Goal: Task Accomplishment & Management: Manage account settings

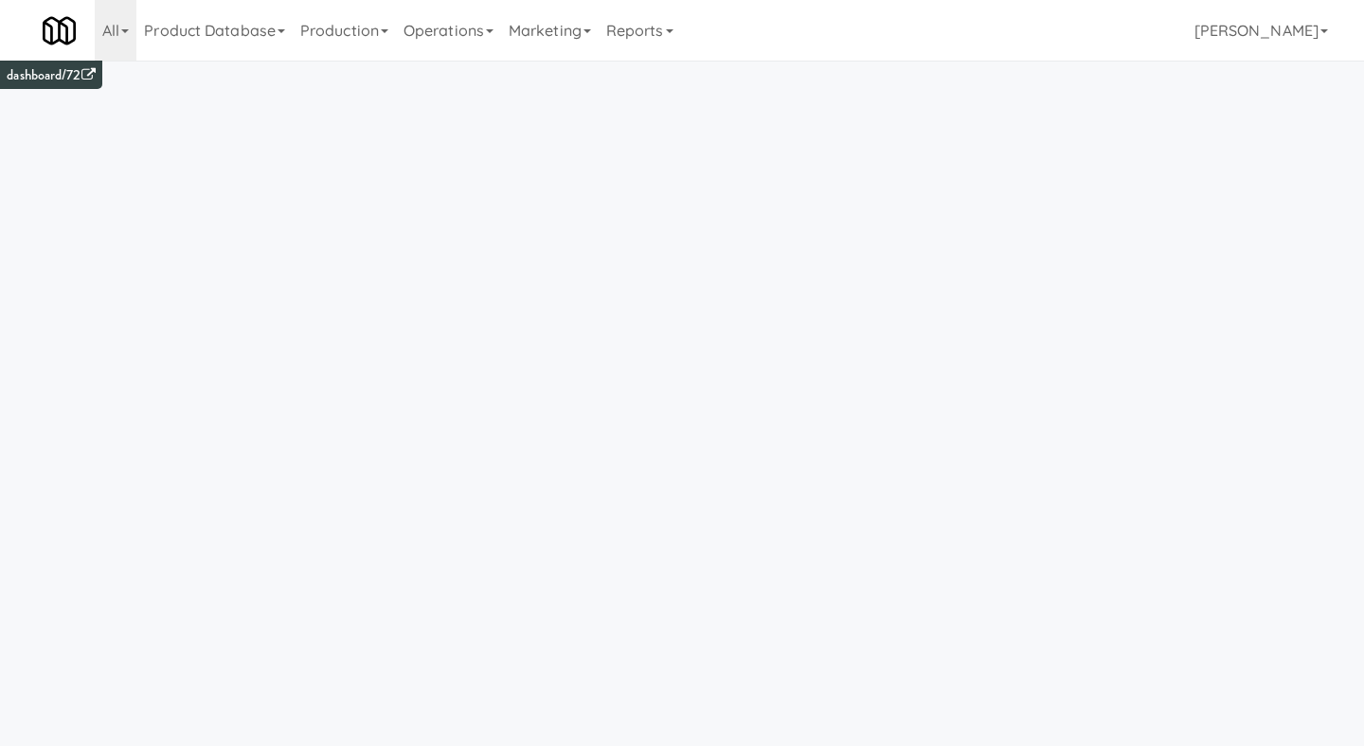
click at [1340, 15] on div "Toggle navigation All 901 Smrt Mrkt [URL][DOMAIN_NAME] 9518002 [GEOGRAPHIC_DATA…" at bounding box center [682, 30] width 1364 height 61
click at [1318, 23] on link "[PERSON_NAME]" at bounding box center [1261, 30] width 149 height 61
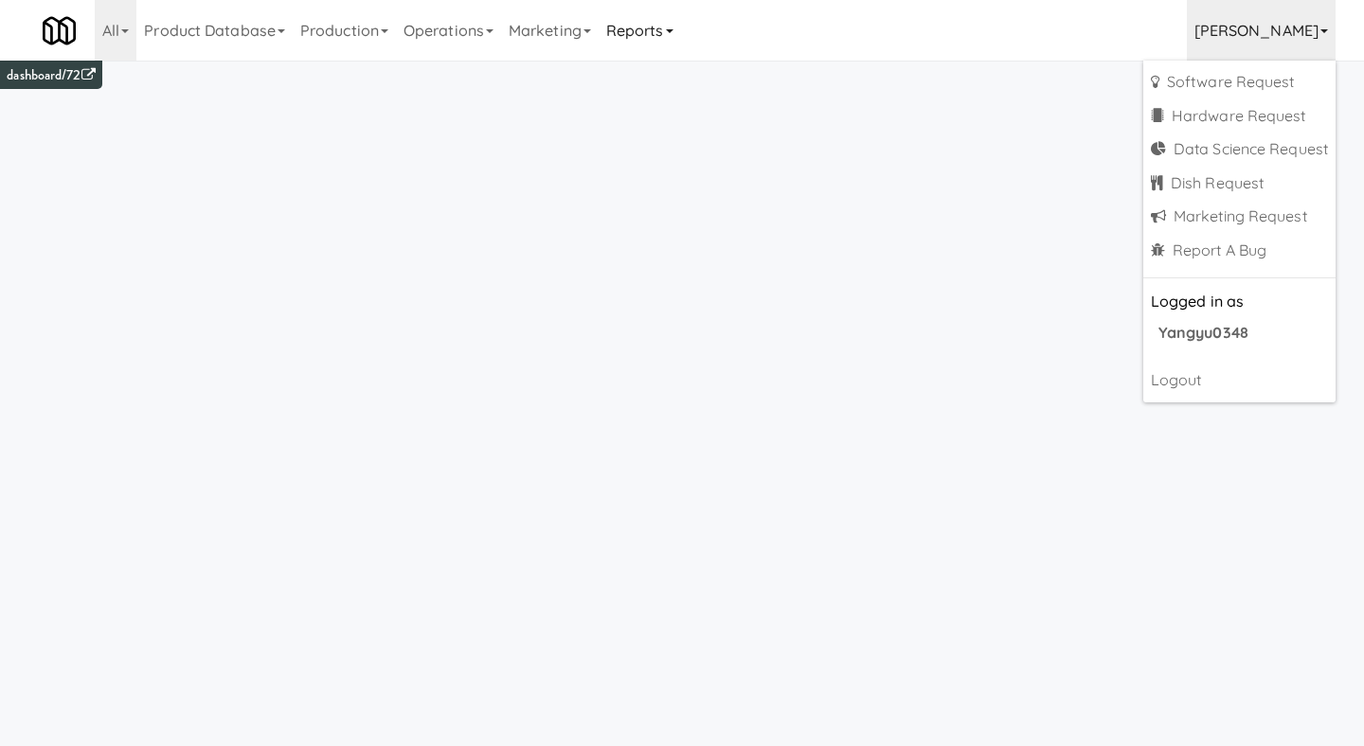
click at [681, 27] on link "Reports" at bounding box center [640, 30] width 82 height 61
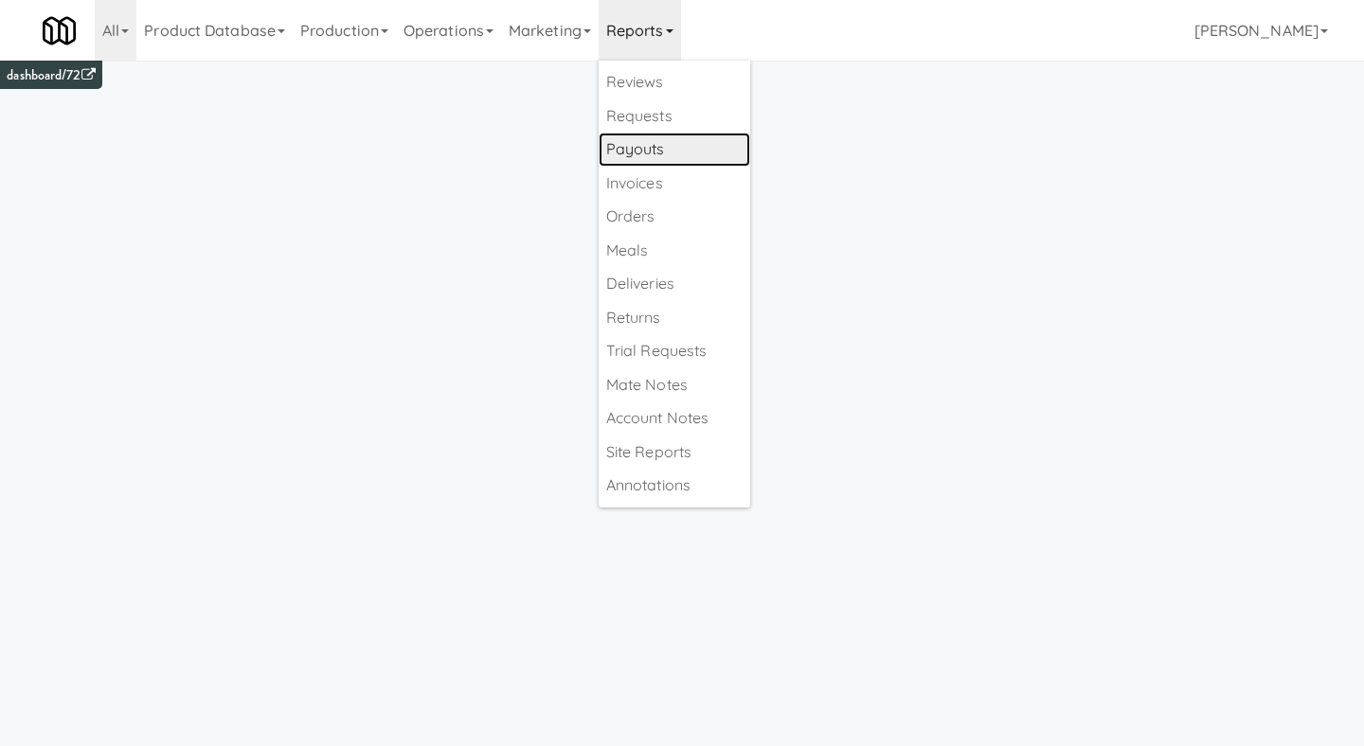
click at [692, 140] on link "Payouts" at bounding box center [675, 150] width 152 height 34
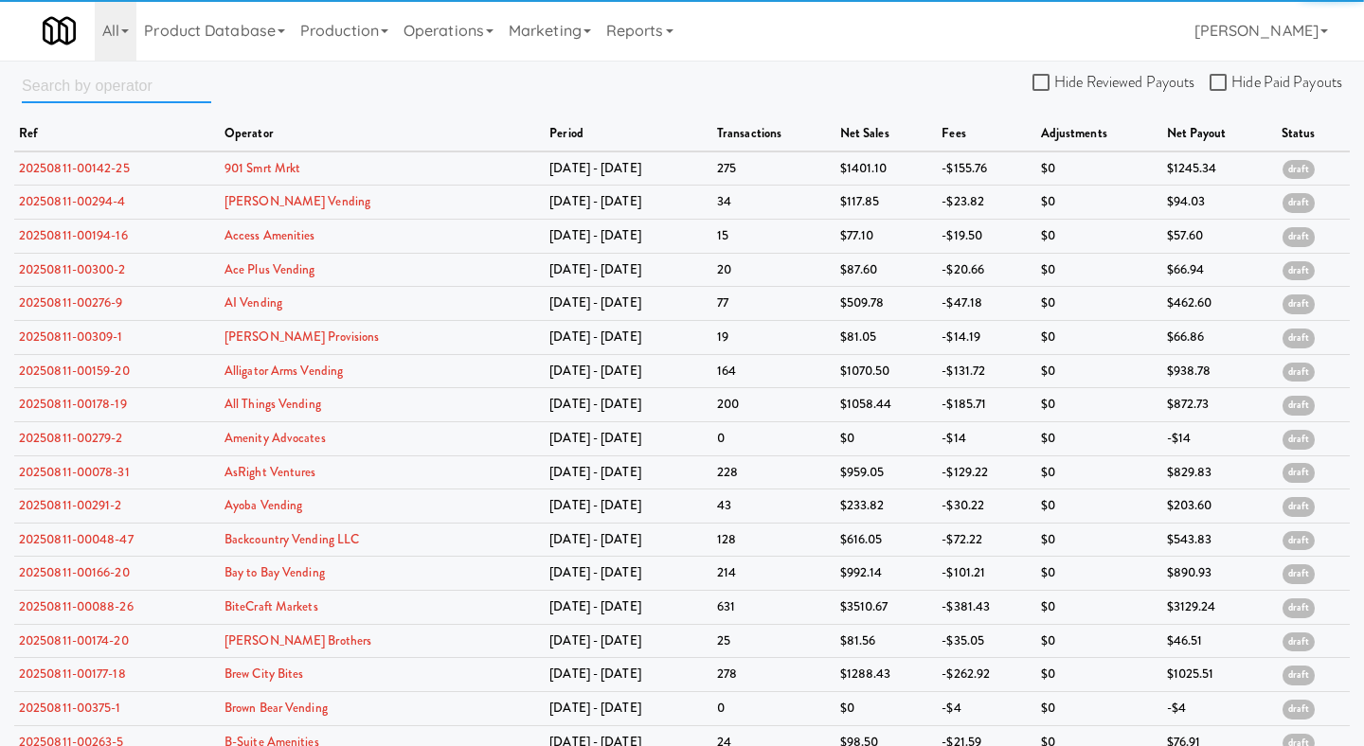
click at [136, 85] on input "text" at bounding box center [116, 85] width 189 height 35
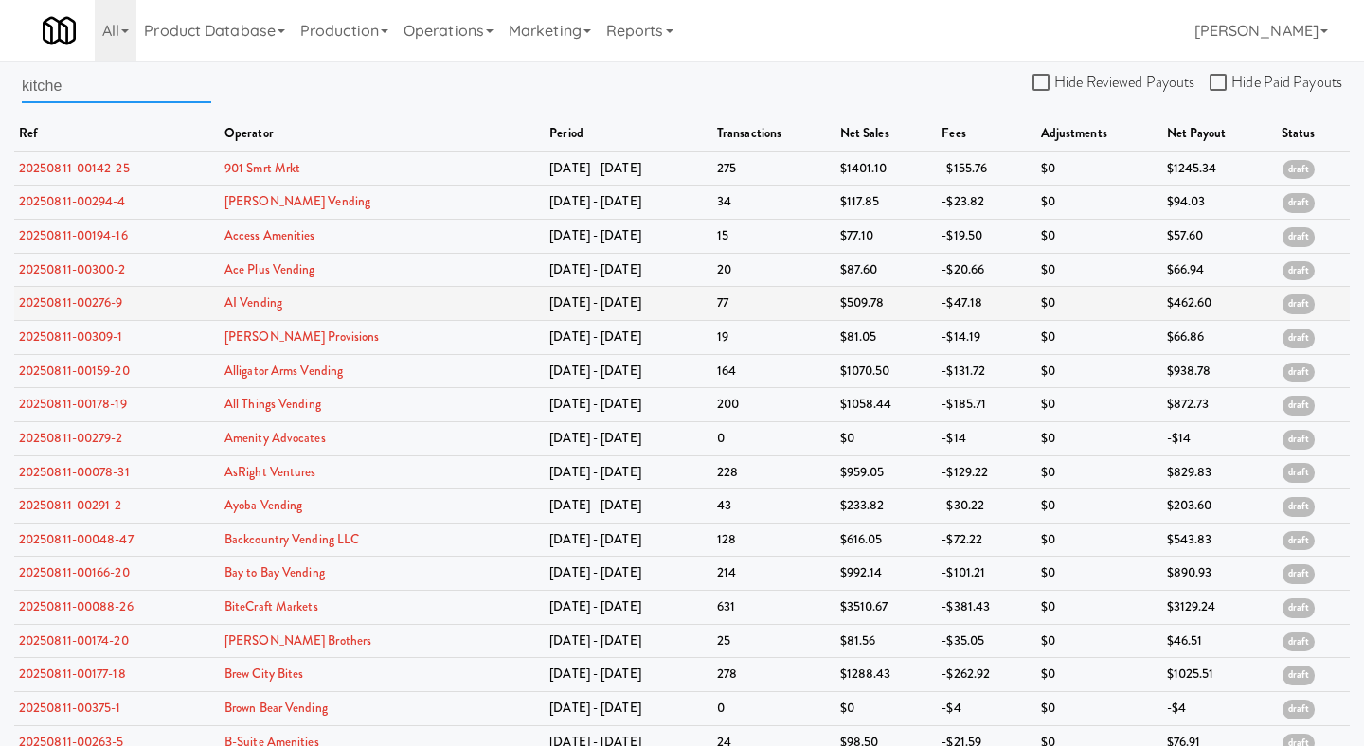
type input "kitchen"
click at [463, 45] on link "Operations" at bounding box center [448, 30] width 105 height 61
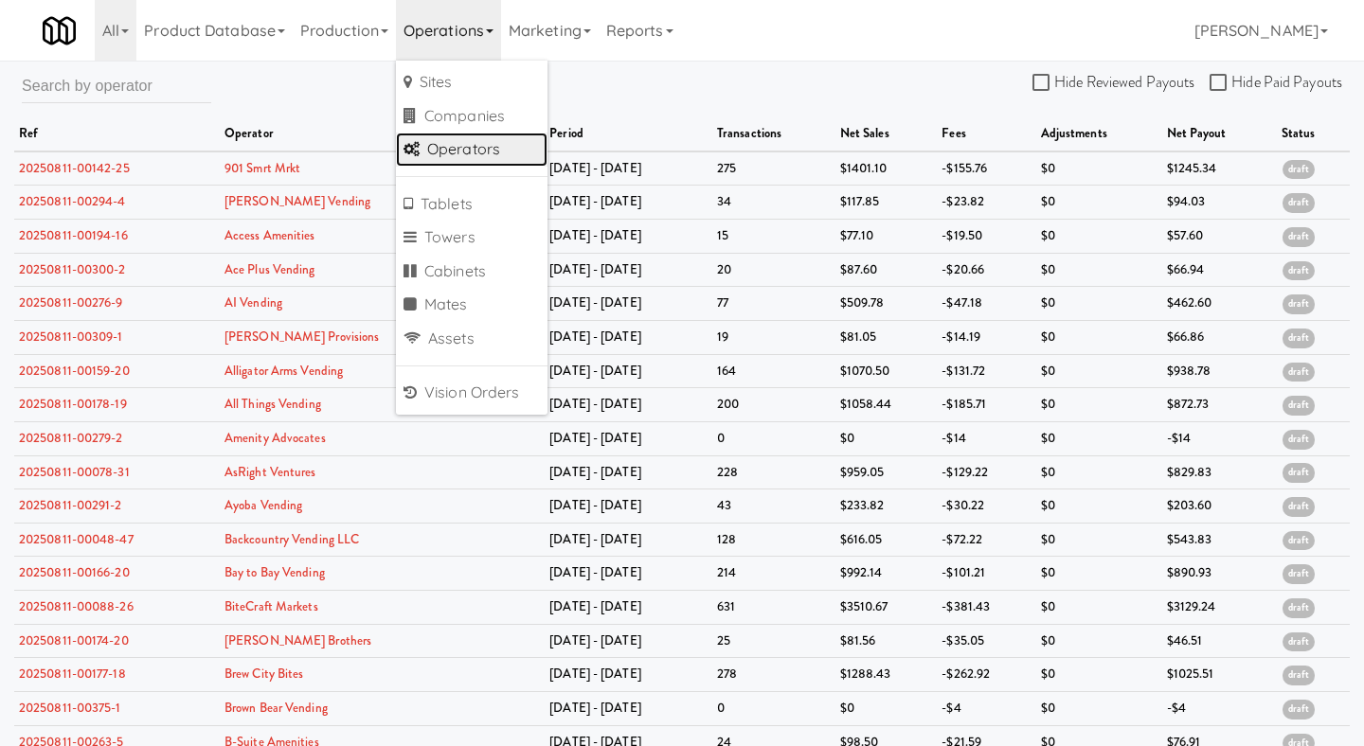
click at [461, 143] on link "Operators" at bounding box center [472, 150] width 152 height 34
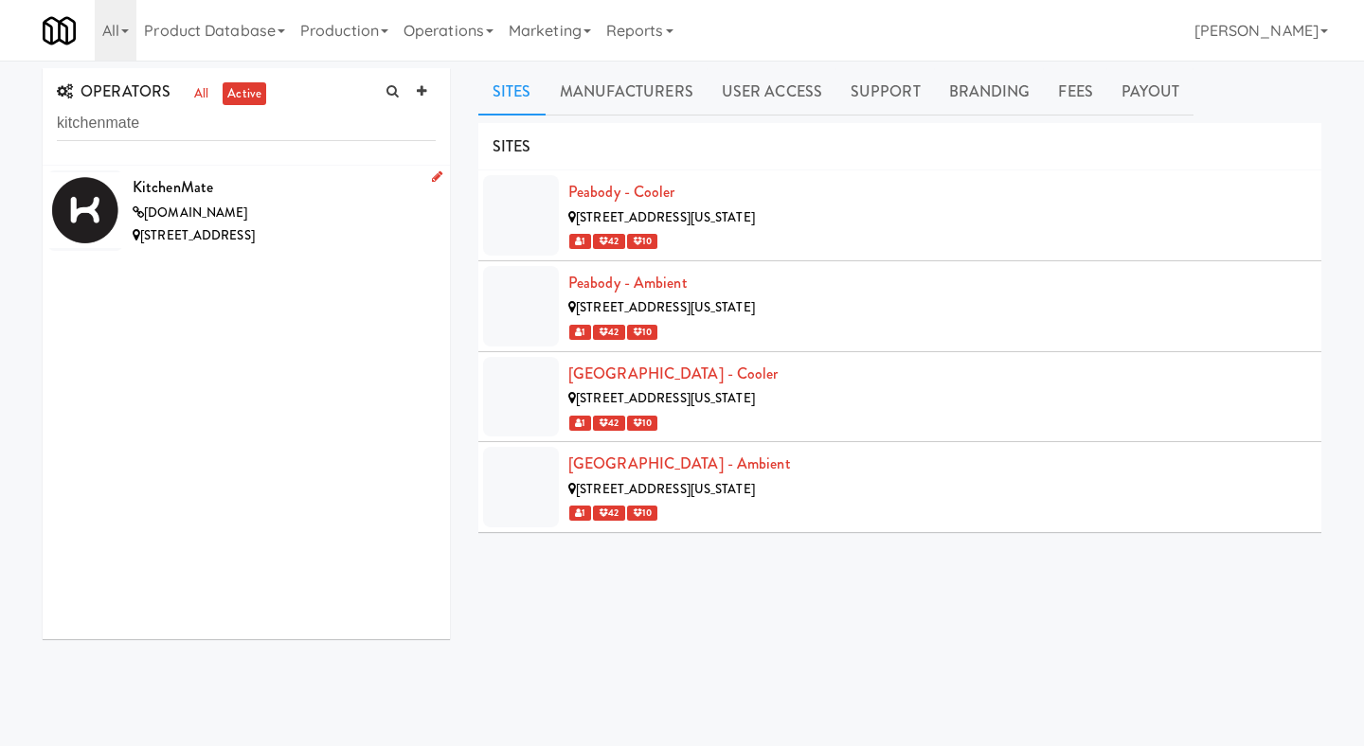
type input "kitchenmate"
click at [337, 195] on div "KitchenMate" at bounding box center [284, 187] width 303 height 28
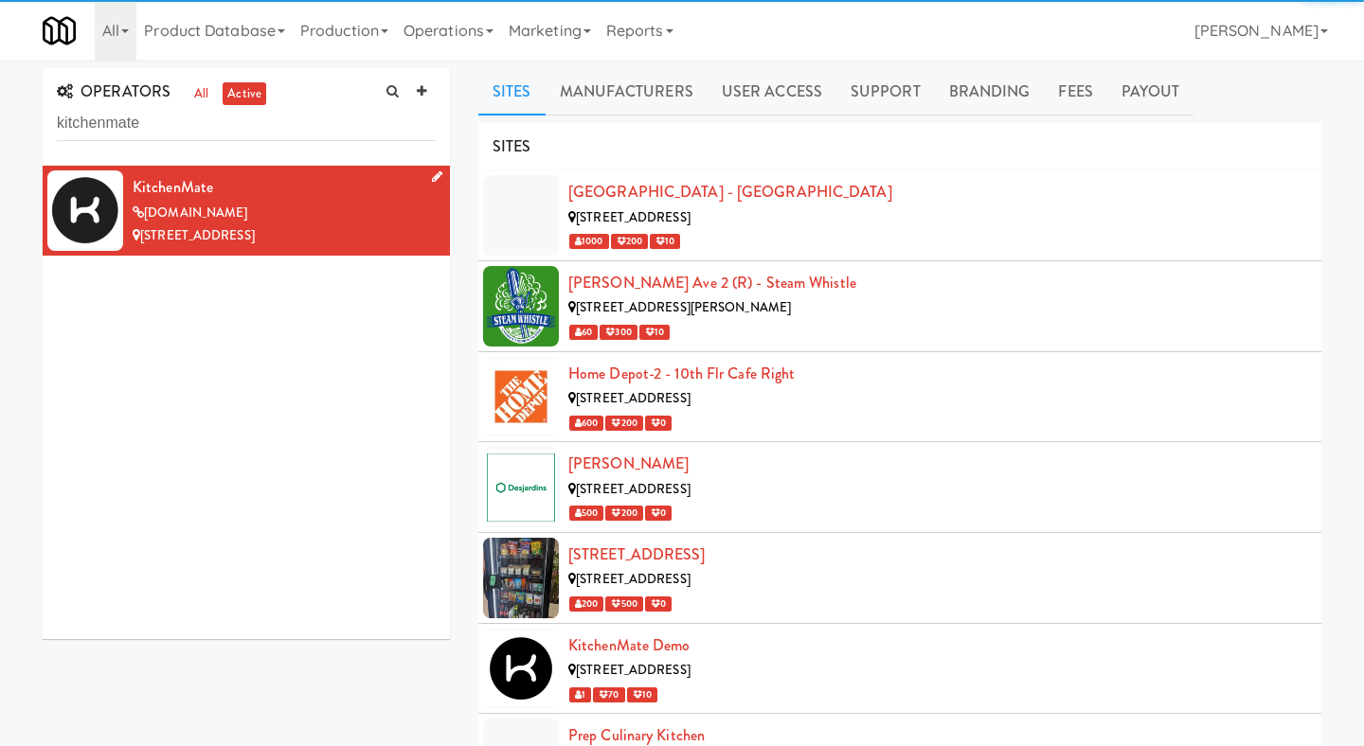
click at [438, 175] on icon at bounding box center [437, 177] width 10 height 12
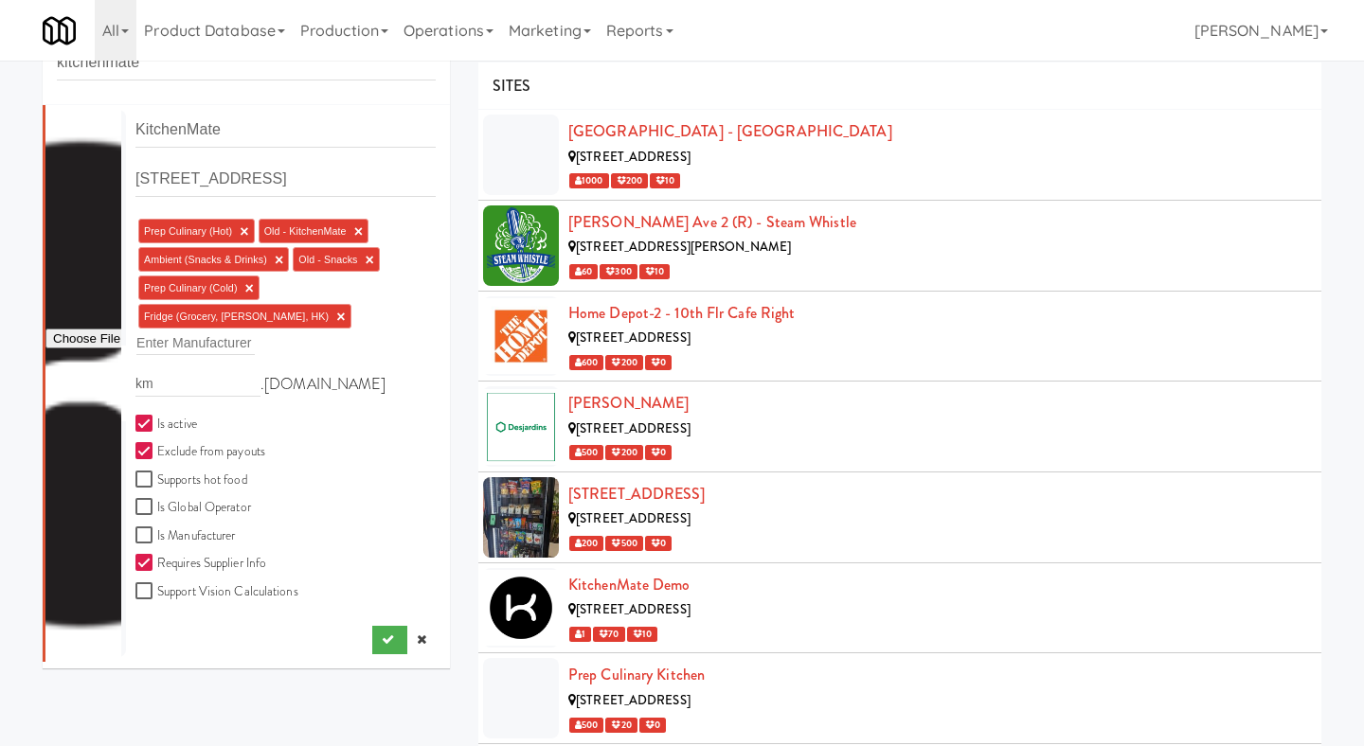
scroll to position [74, 0]
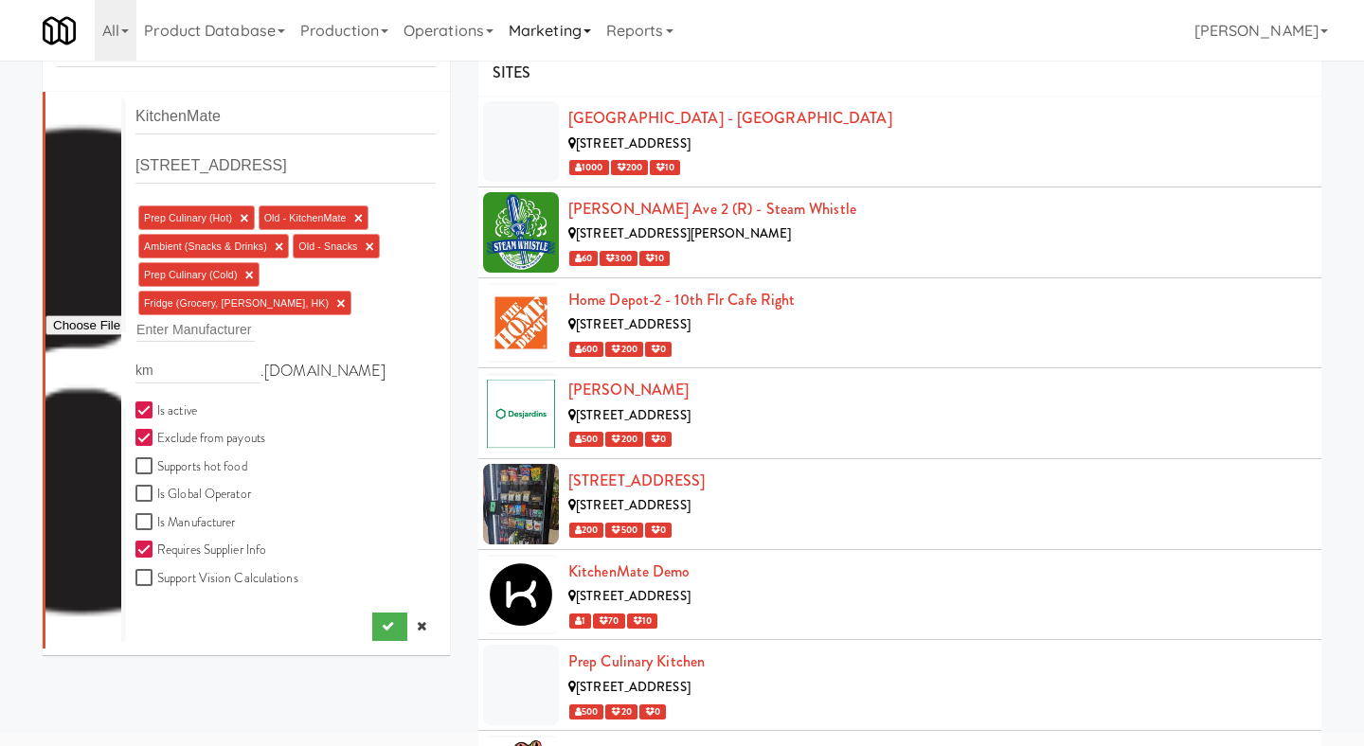
click at [550, 48] on link "Marketing" at bounding box center [550, 30] width 98 height 61
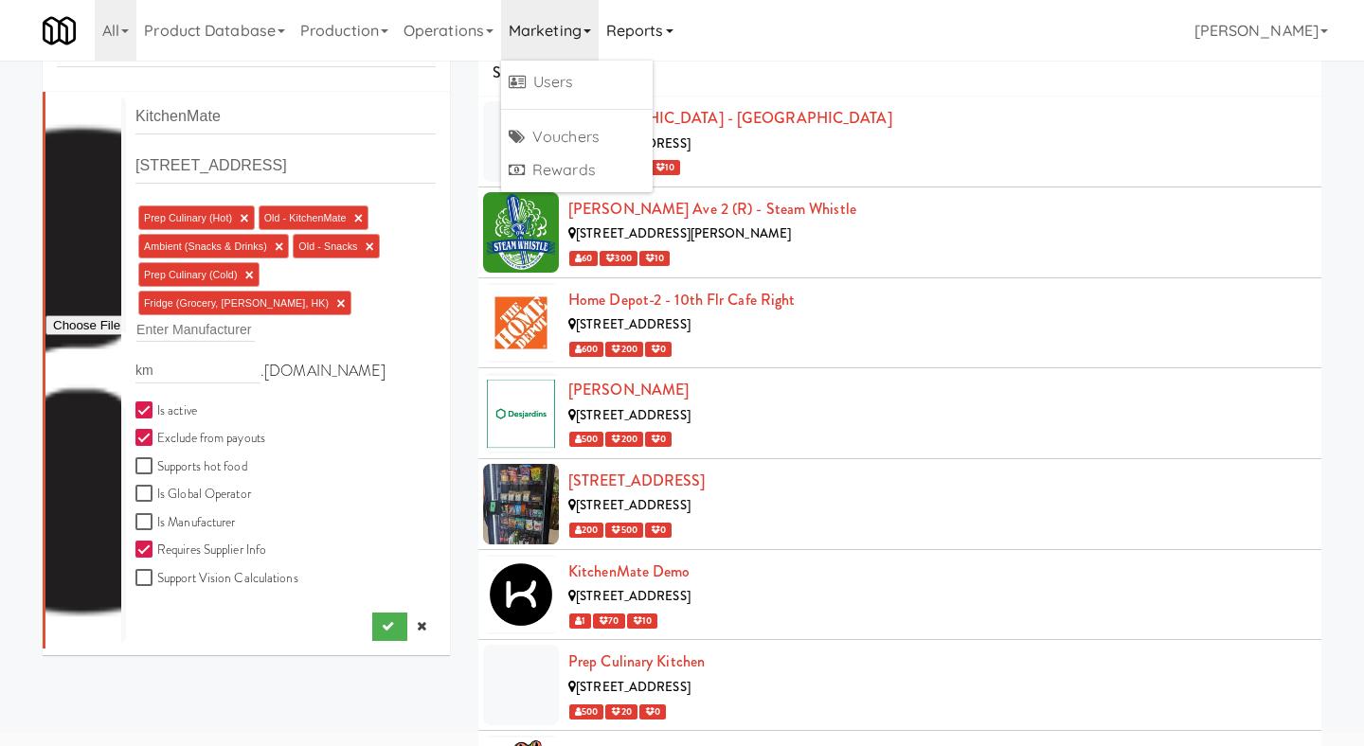
click at [670, 44] on link "Reports" at bounding box center [640, 30] width 82 height 61
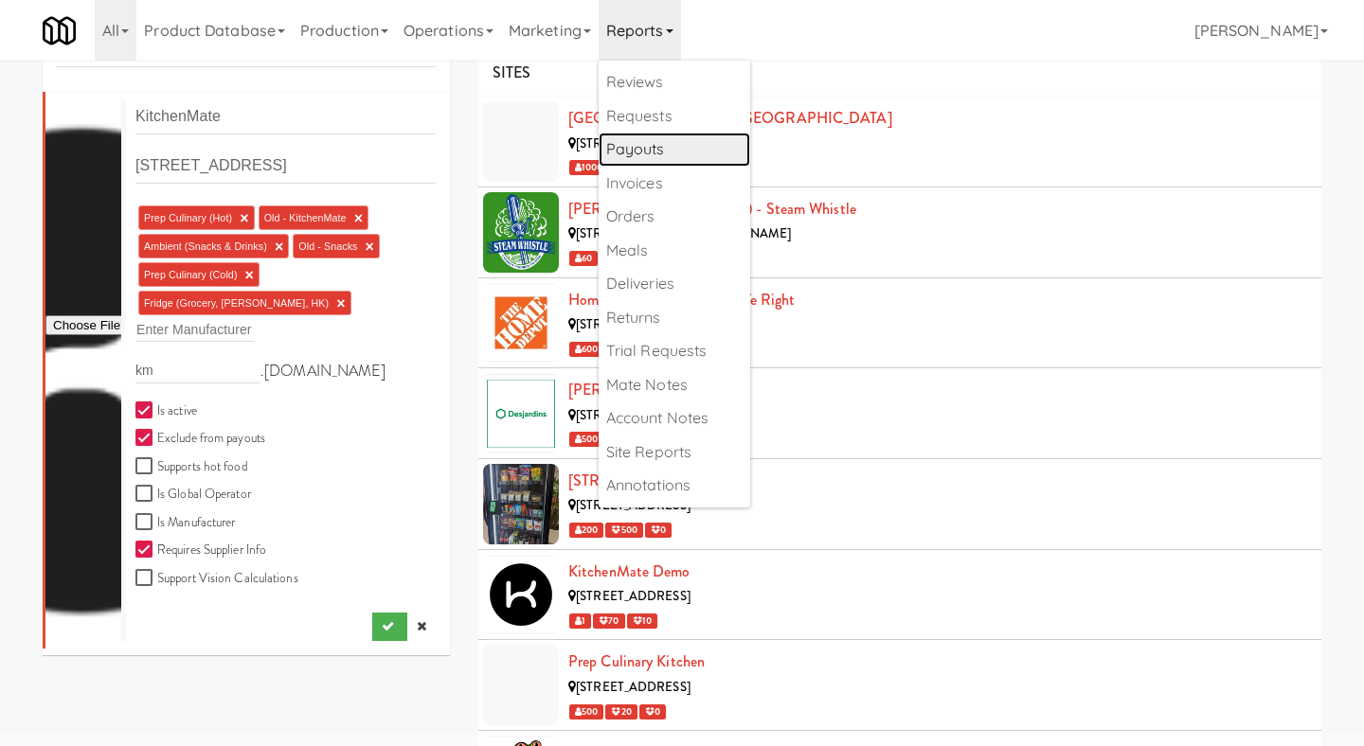
click at [678, 135] on link "Payouts" at bounding box center [675, 150] width 152 height 34
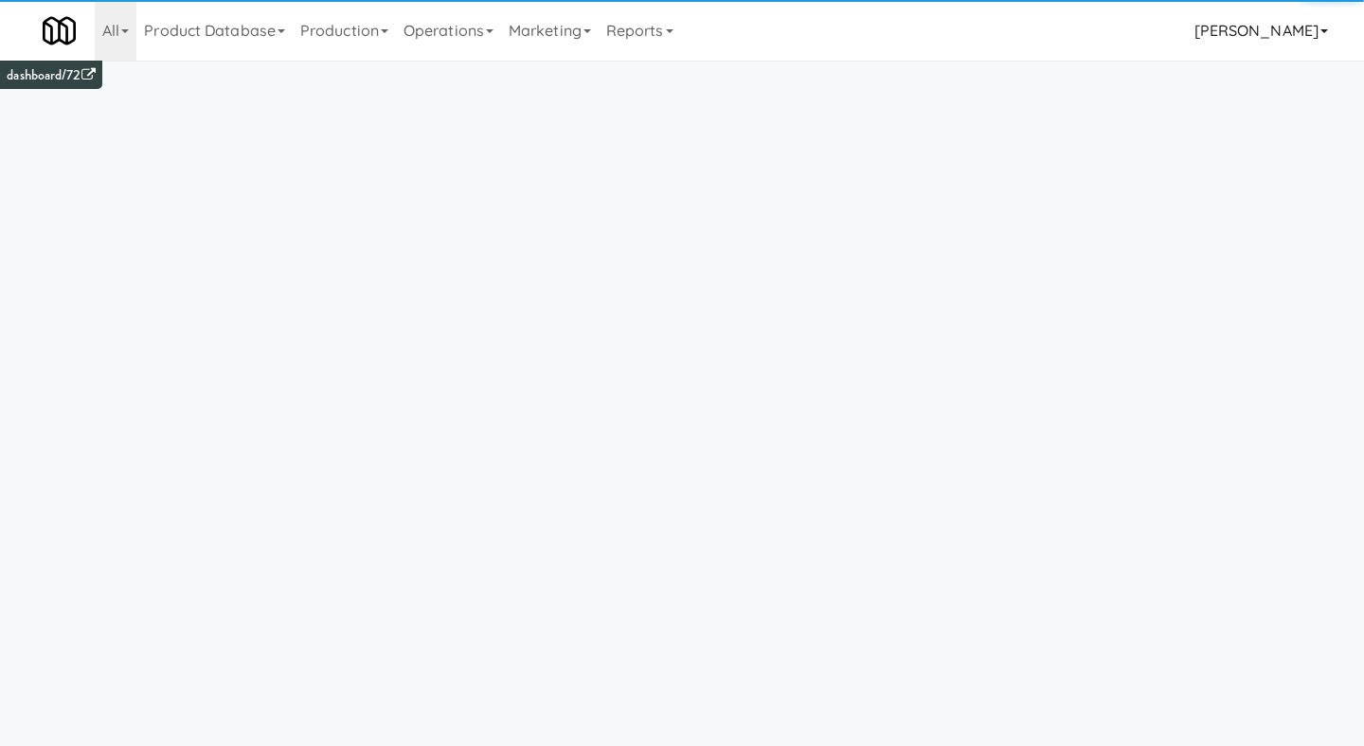
click at [1283, 27] on link "[PERSON_NAME]" at bounding box center [1261, 30] width 149 height 61
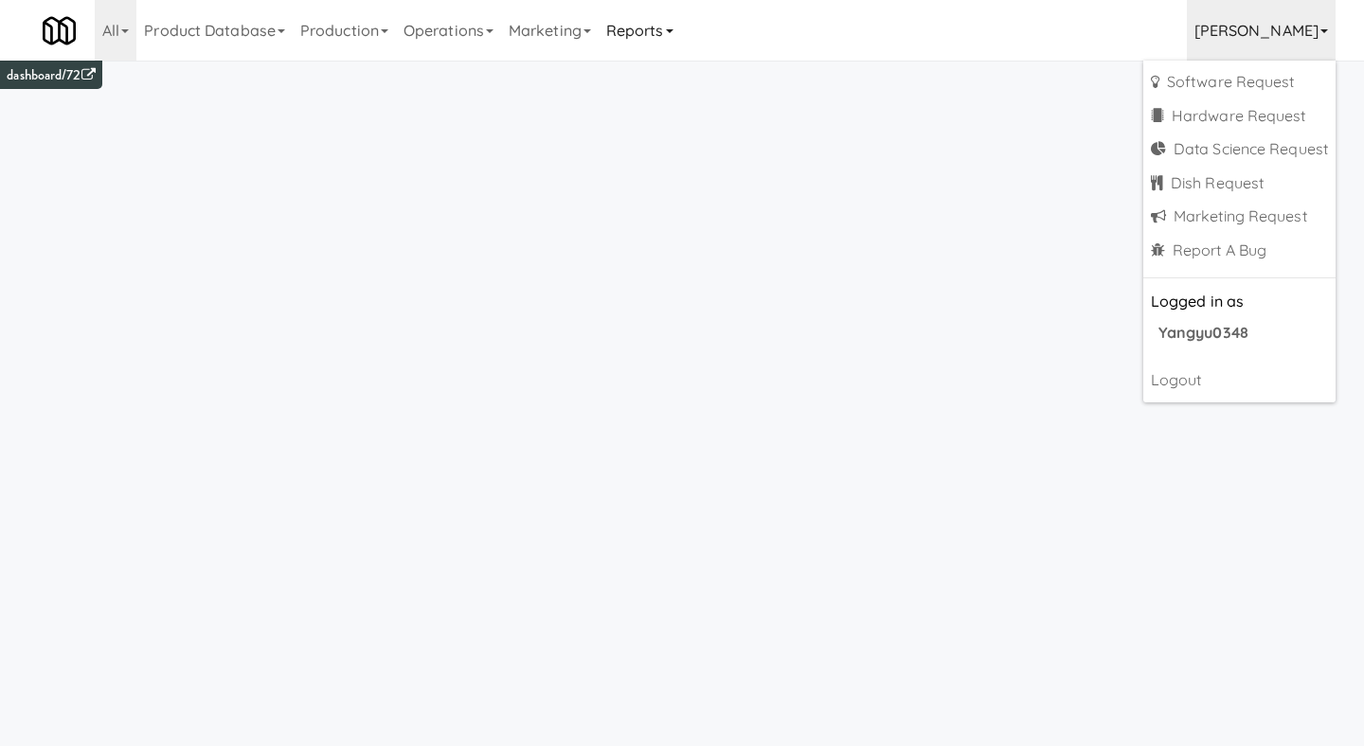
click at [620, 39] on link "Reports" at bounding box center [640, 30] width 82 height 61
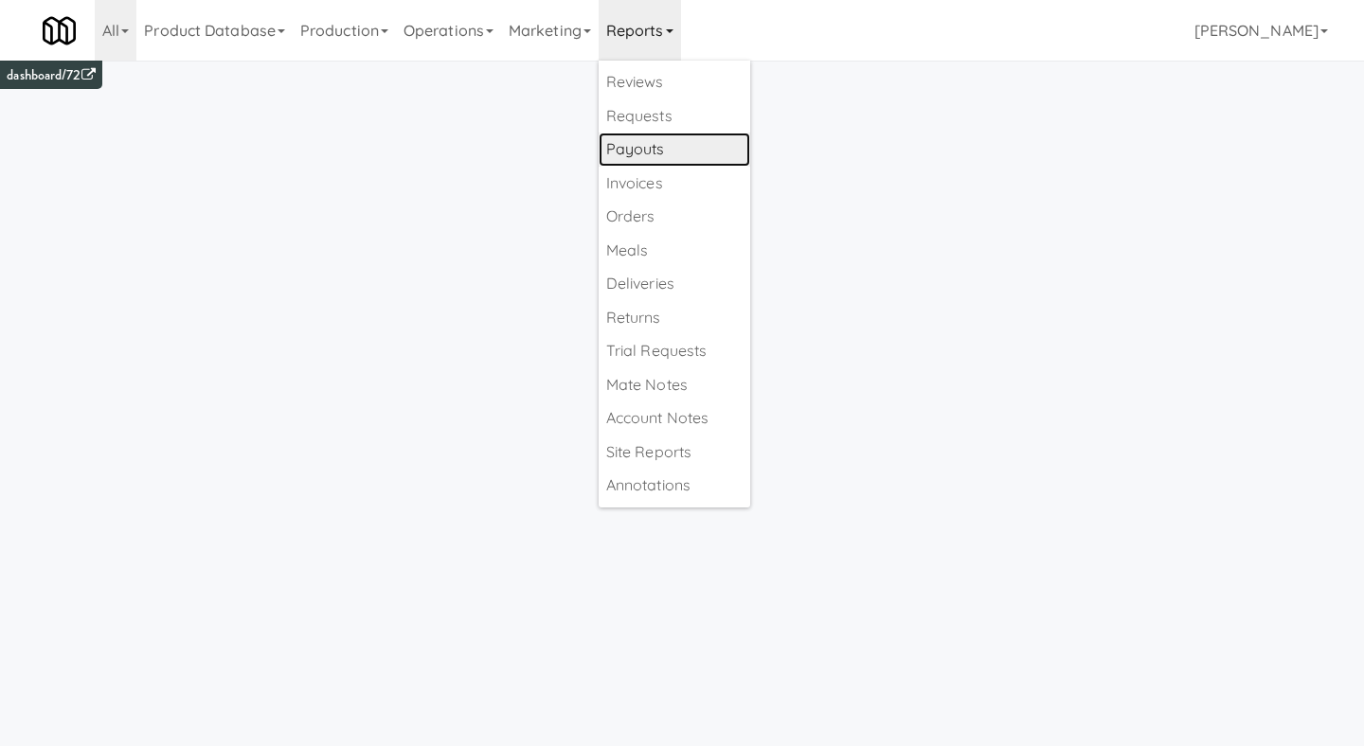
click at [676, 162] on link "Payouts" at bounding box center [675, 150] width 152 height 34
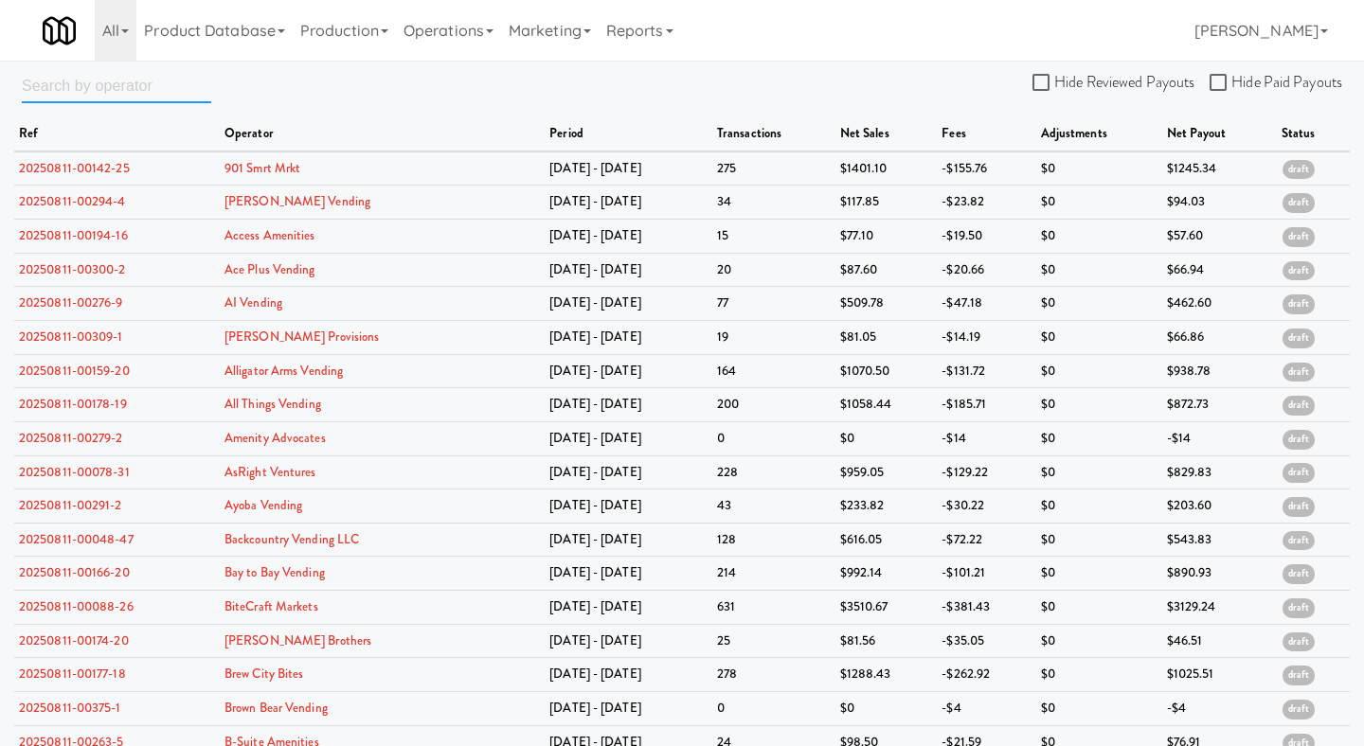
click at [152, 93] on input "text" at bounding box center [116, 85] width 189 height 35
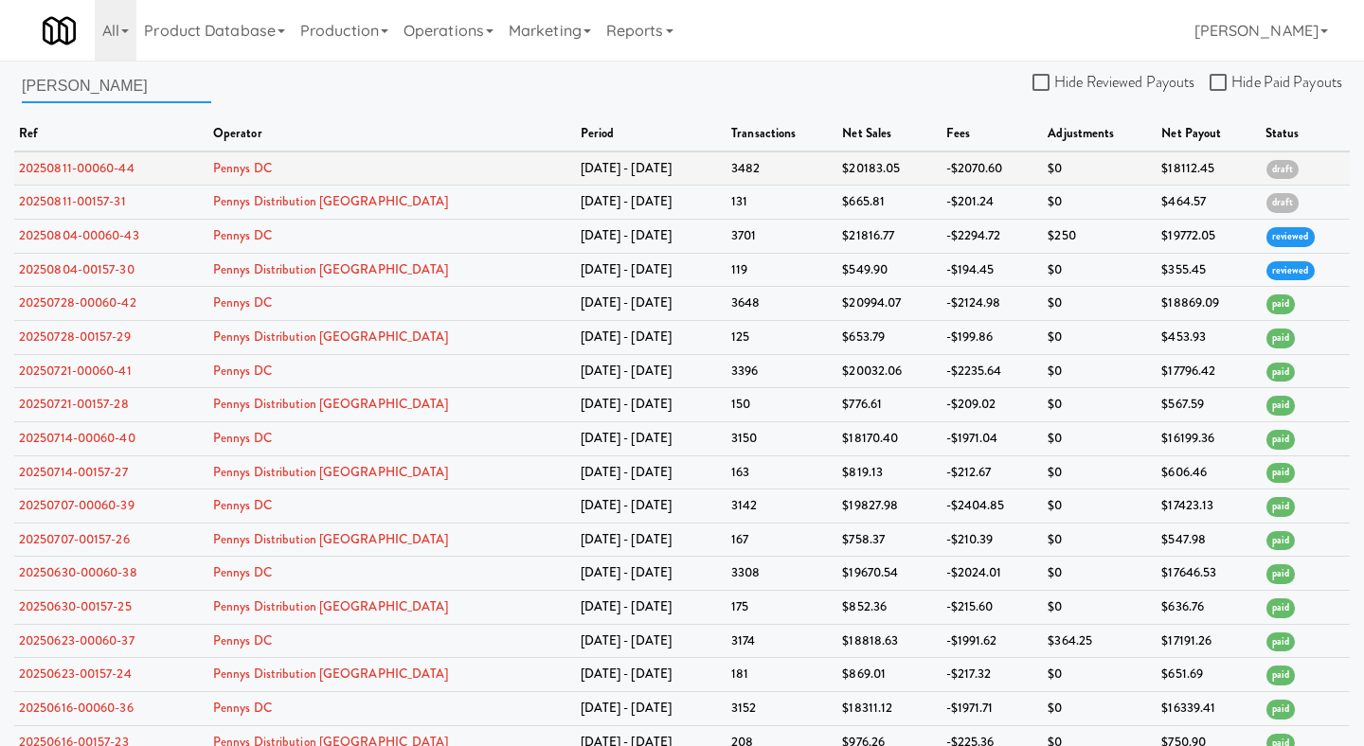
type input "[PERSON_NAME]"
click at [107, 164] on link "20250811-00060-44" at bounding box center [77, 168] width 116 height 18
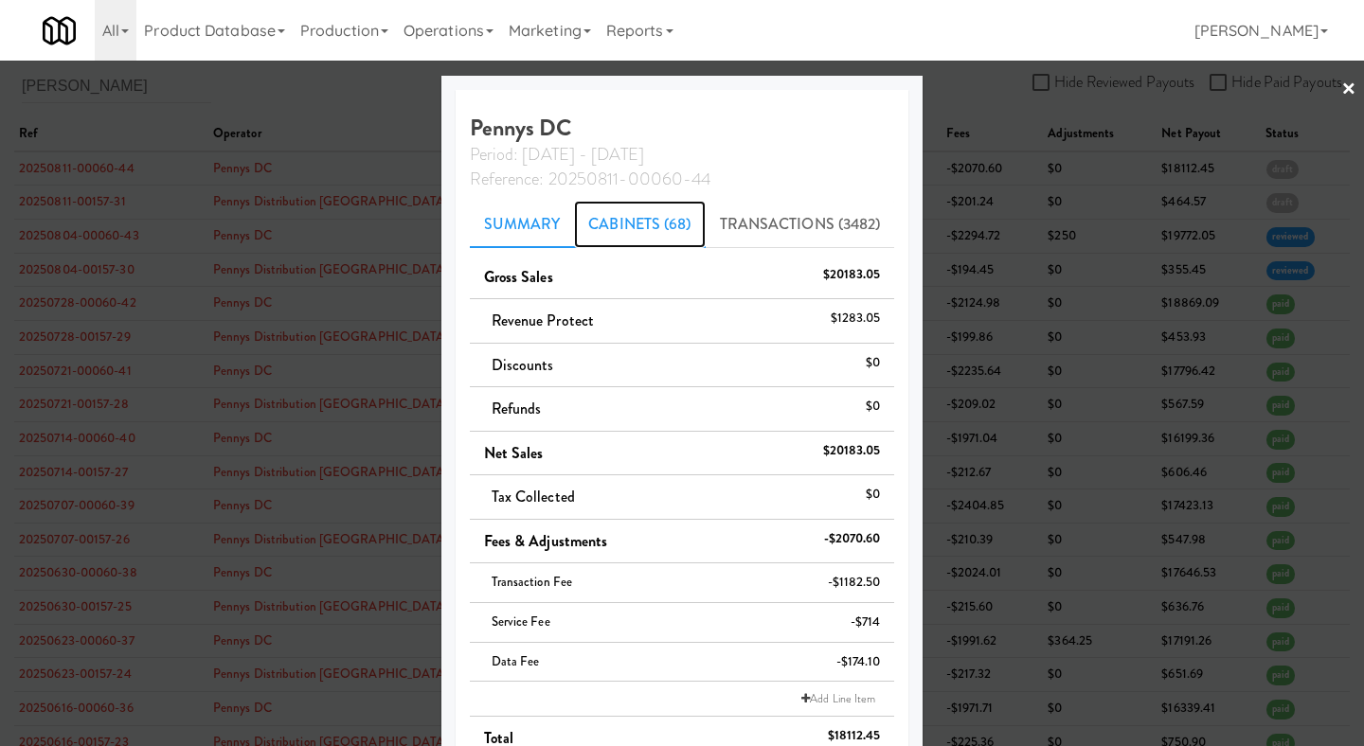
click at [638, 213] on link "Cabinets (68)" at bounding box center [639, 224] width 131 height 47
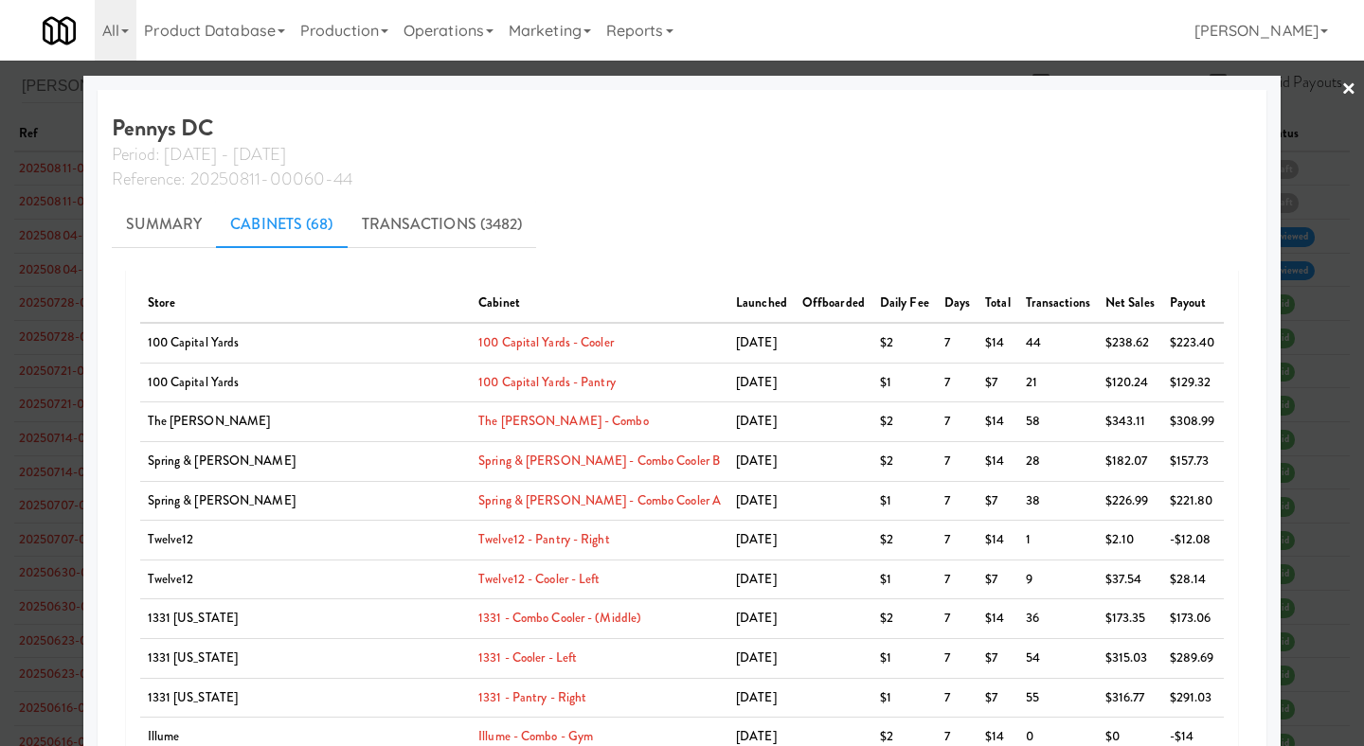
scroll to position [134, 0]
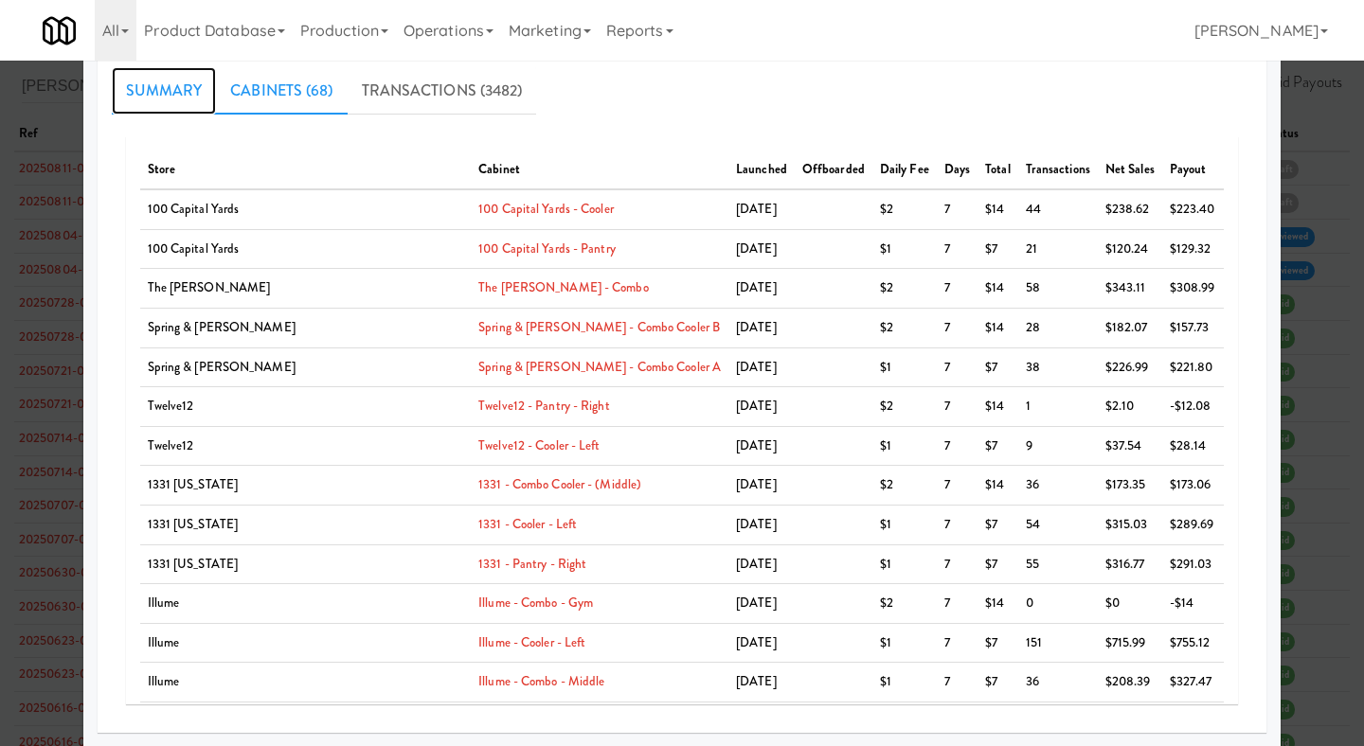
click at [217, 73] on link "Summary" at bounding box center [164, 90] width 105 height 47
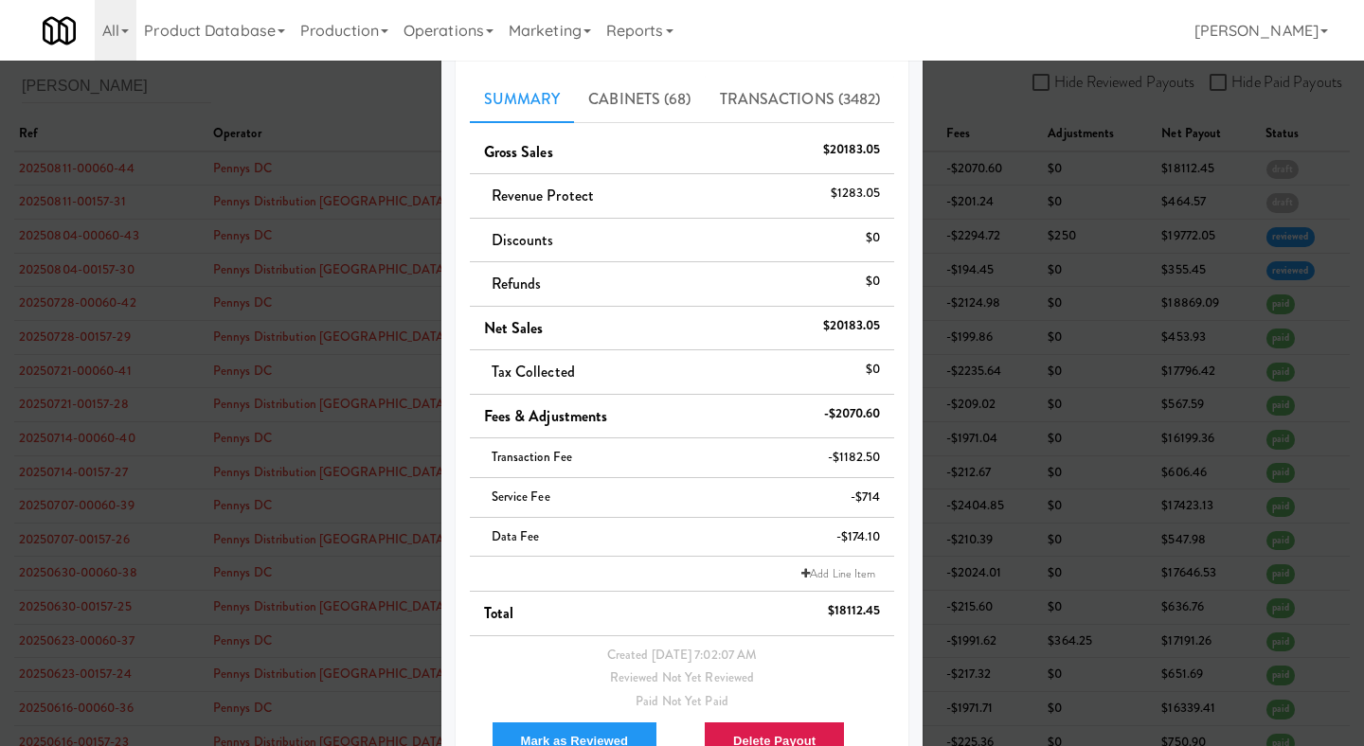
scroll to position [124, 0]
click at [843, 569] on link "Add Line Item" at bounding box center [838, 575] width 83 height 19
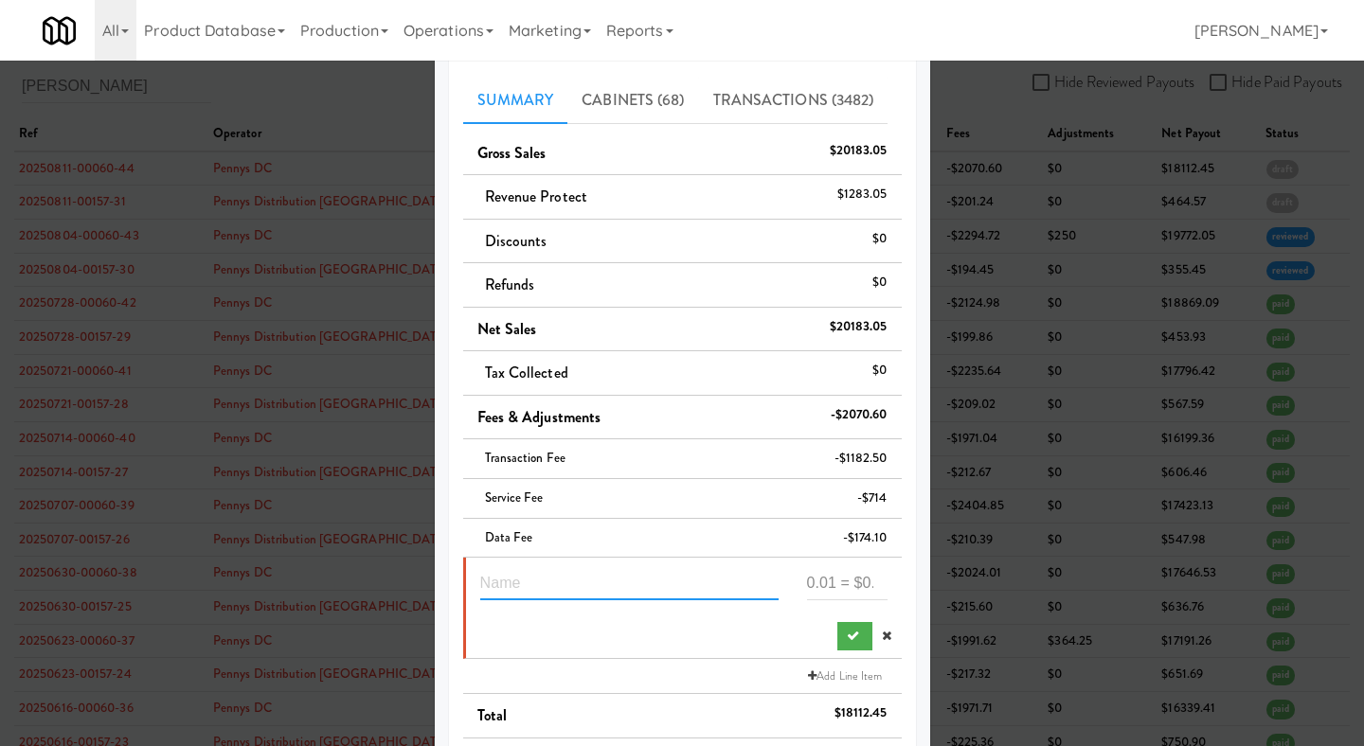
click at [663, 567] on input "text" at bounding box center [629, 583] width 298 height 35
paste input "60"
type input "6"
paste input "60"
type input "60"
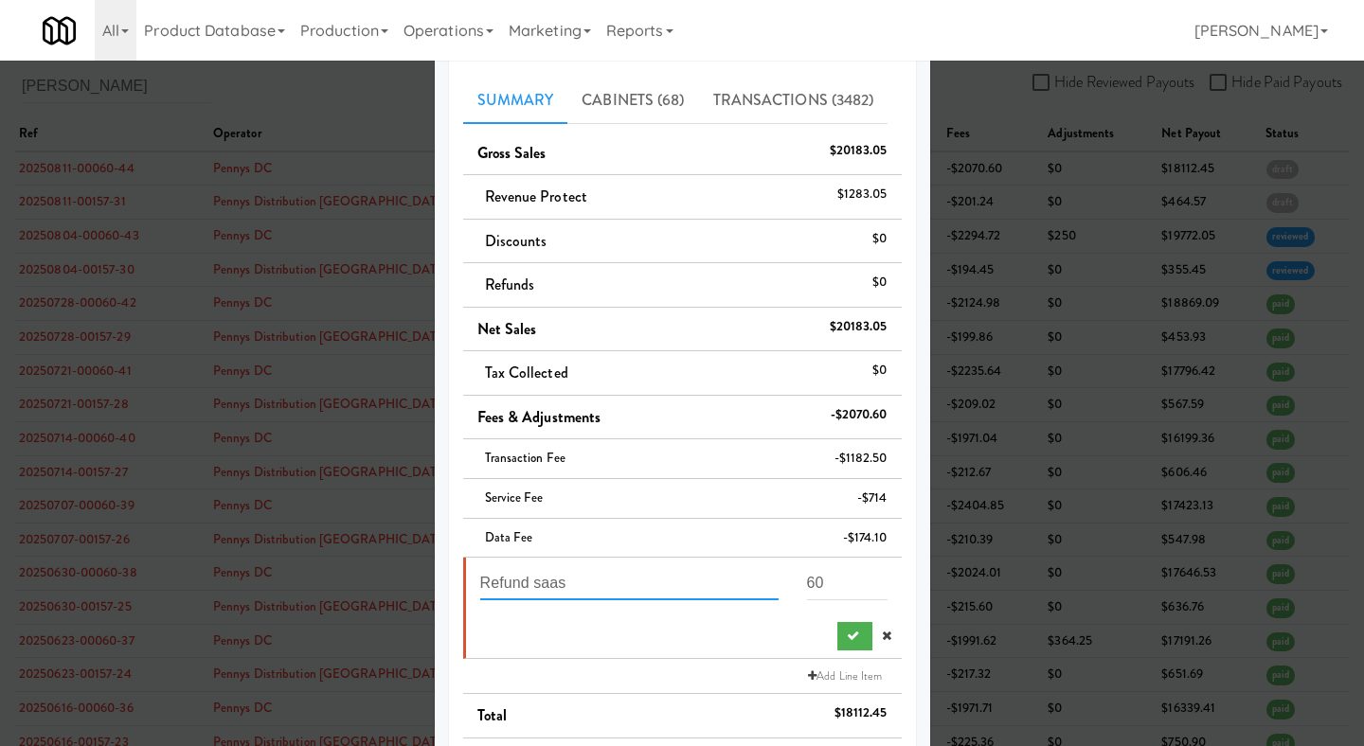
paste input "The Mo-Pantry"
type input "Refund saas The Mo-Pantry"
click at [841, 644] on button "submit" at bounding box center [854, 636] width 35 height 28
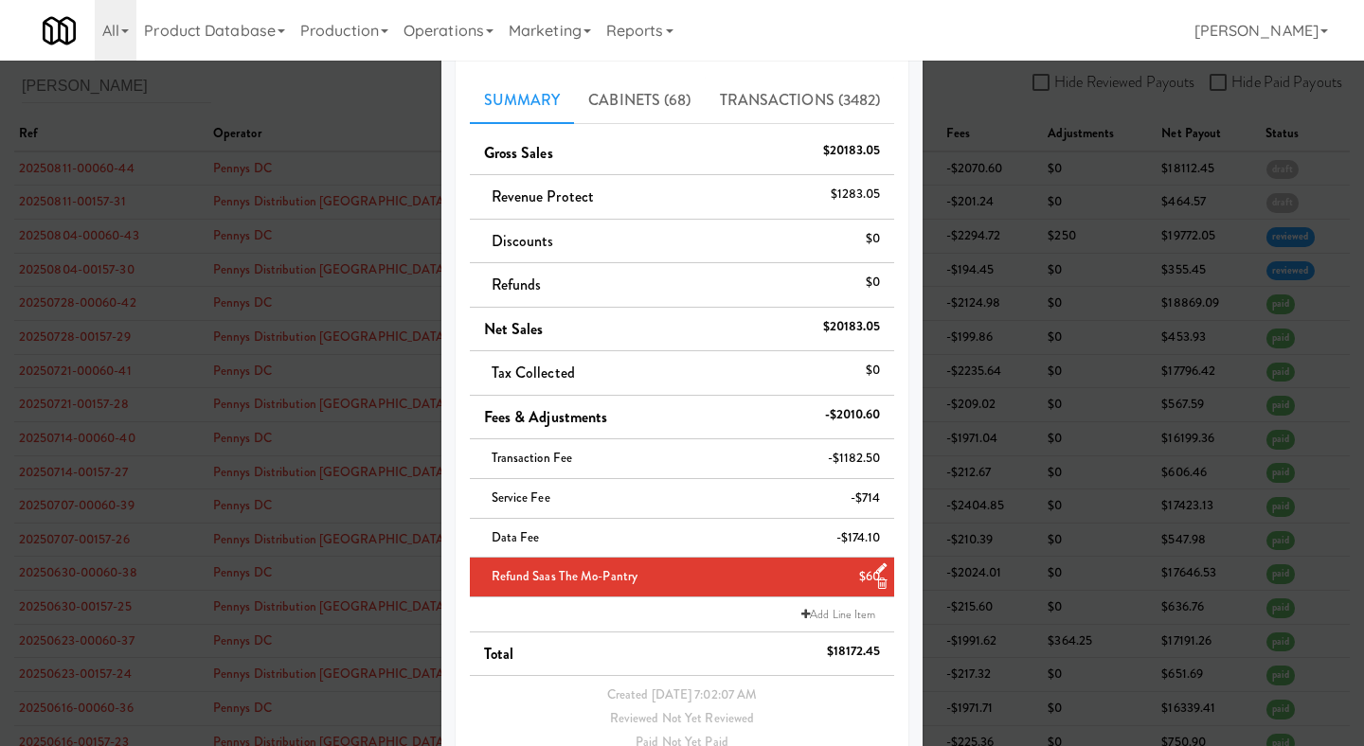
click at [975, 571] on div at bounding box center [682, 373] width 1364 height 746
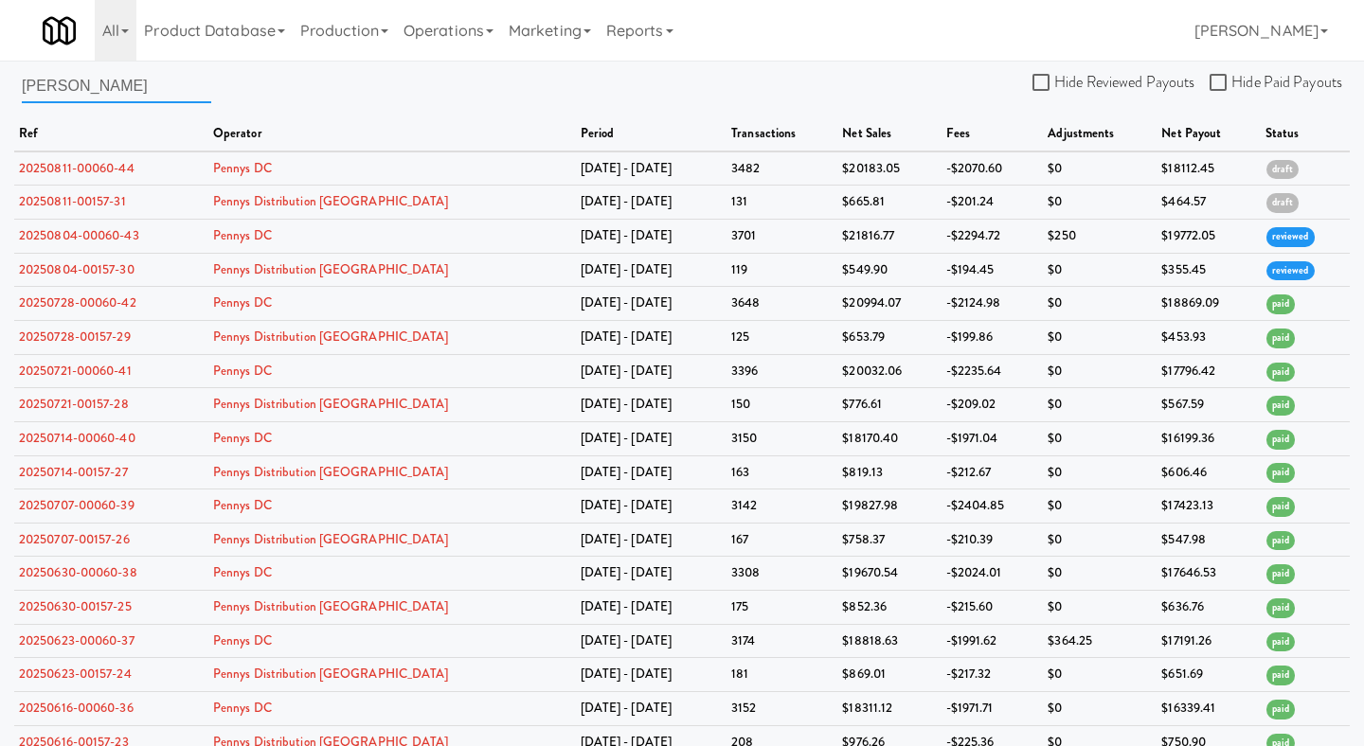
click at [121, 83] on input "penny" at bounding box center [116, 85] width 189 height 35
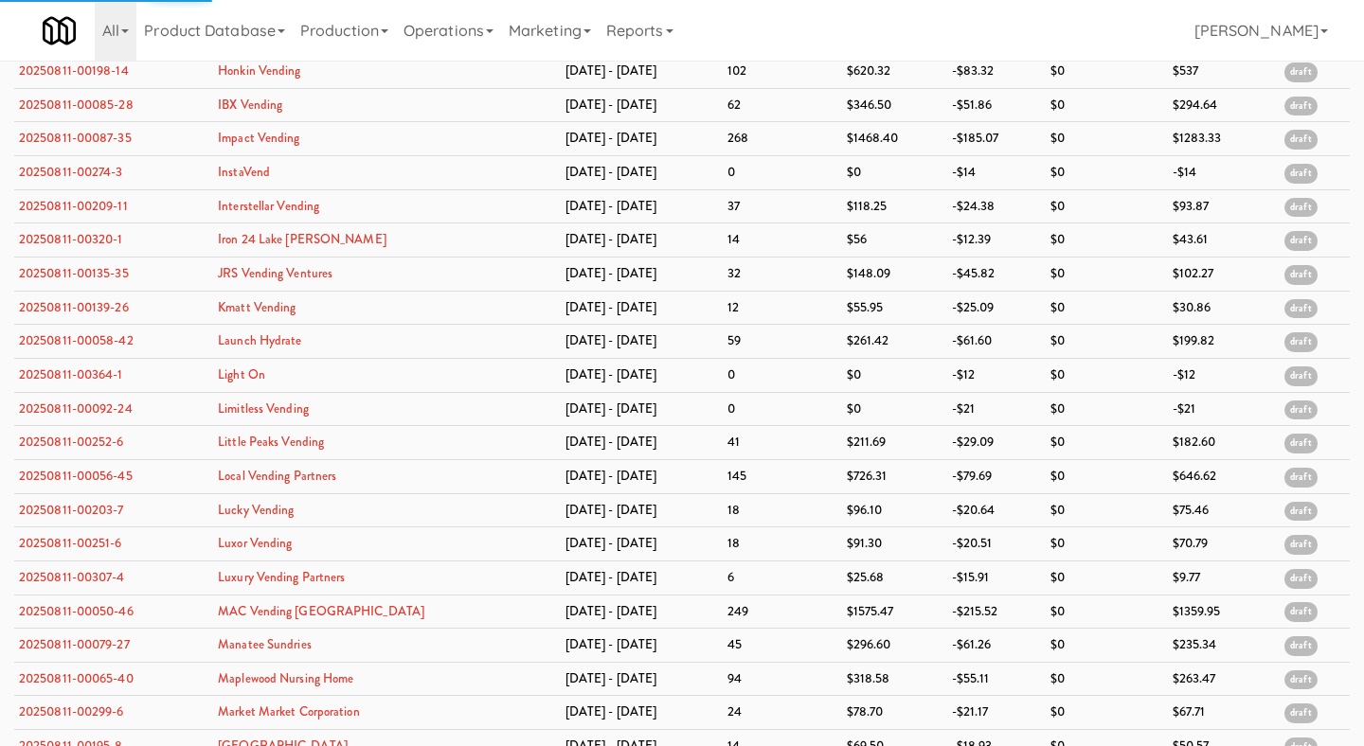
scroll to position [2024, 0]
